Goal: Navigation & Orientation: Understand site structure

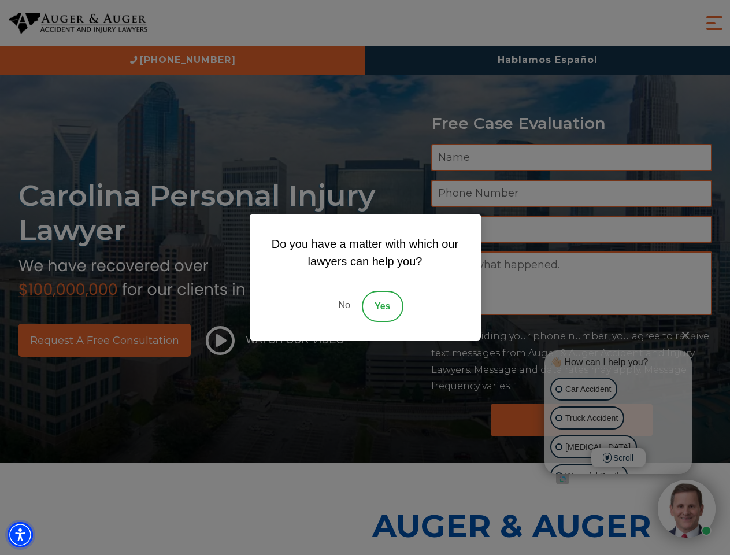
click at [20, 535] on img "Accessibility Menu" at bounding box center [20, 534] width 25 height 25
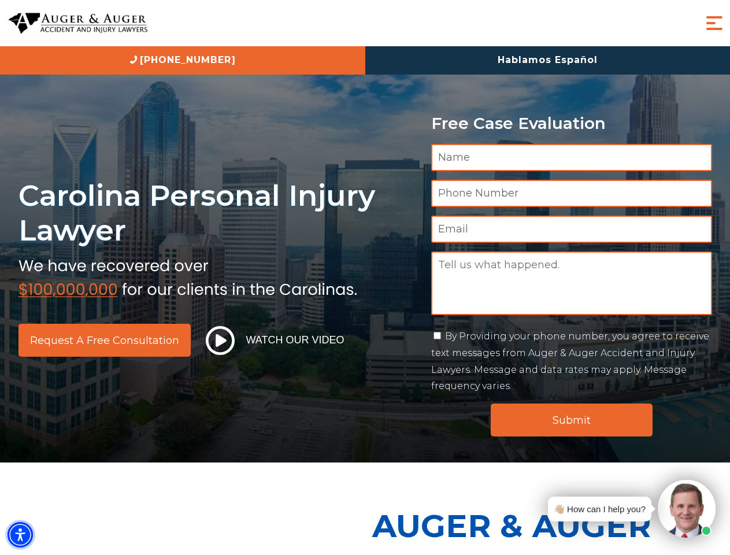
click at [20, 535] on img "Accessibility Menu" at bounding box center [20, 534] width 25 height 25
